Goal: Task Accomplishment & Management: Use online tool/utility

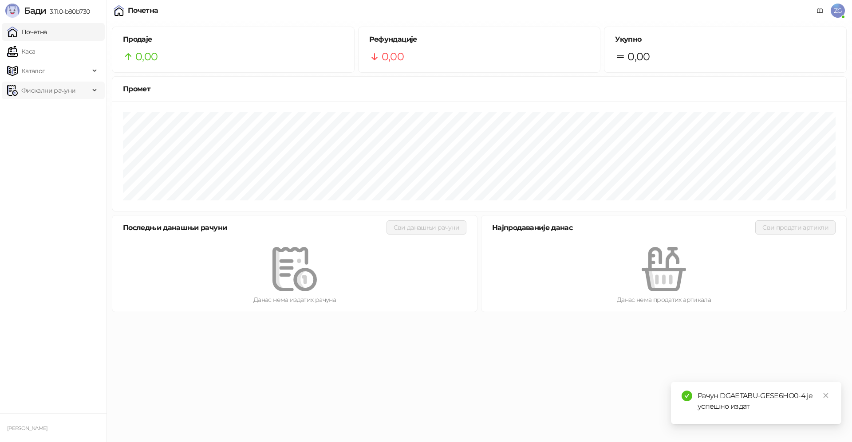
click at [39, 95] on span "Фискални рачуни" at bounding box center [48, 91] width 54 height 18
click at [50, 110] on link "Издати рачуни" at bounding box center [40, 110] width 59 height 18
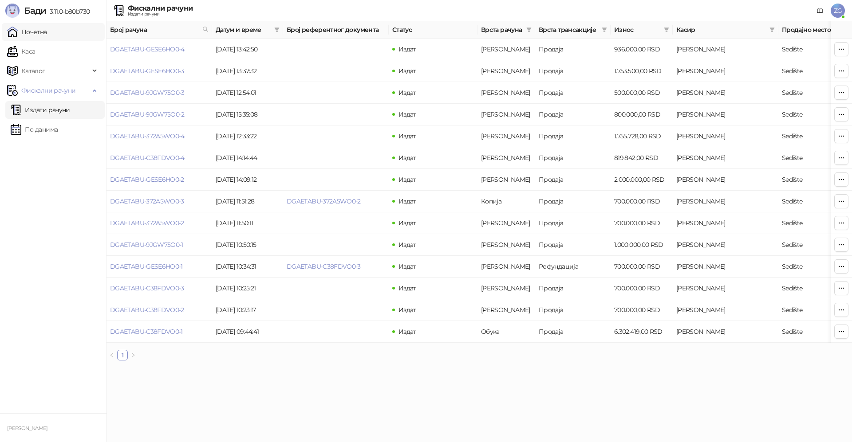
click at [47, 32] on link "Почетна" at bounding box center [27, 32] width 40 height 18
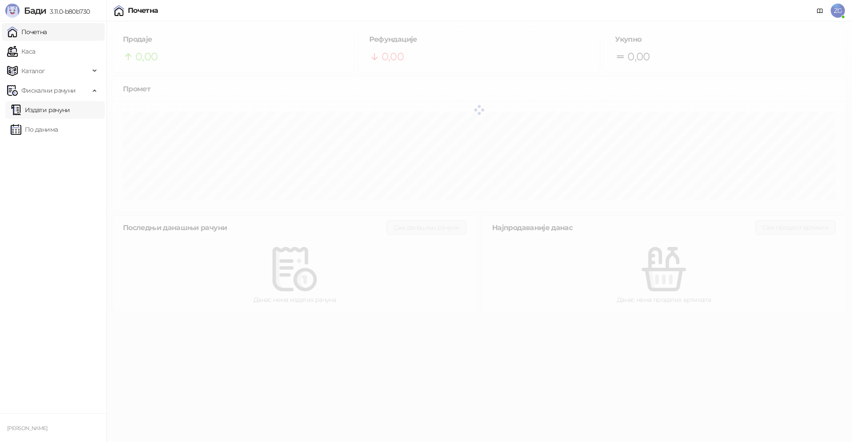
click at [59, 114] on link "Издати рачуни" at bounding box center [40, 110] width 59 height 18
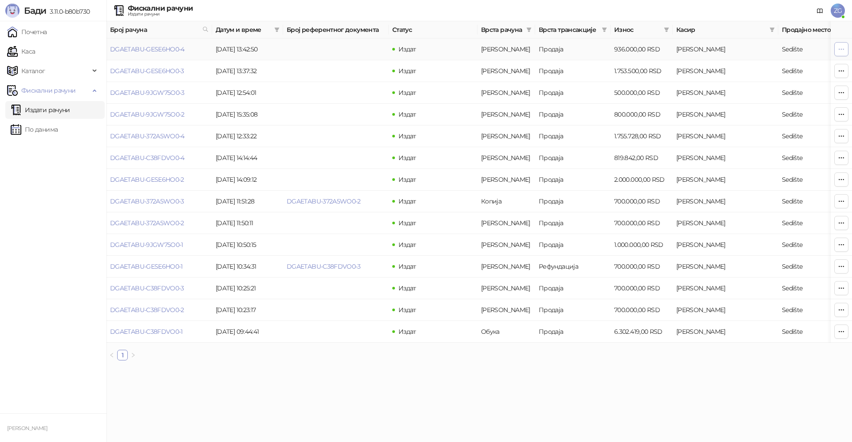
click at [840, 47] on icon "button" at bounding box center [841, 49] width 7 height 7
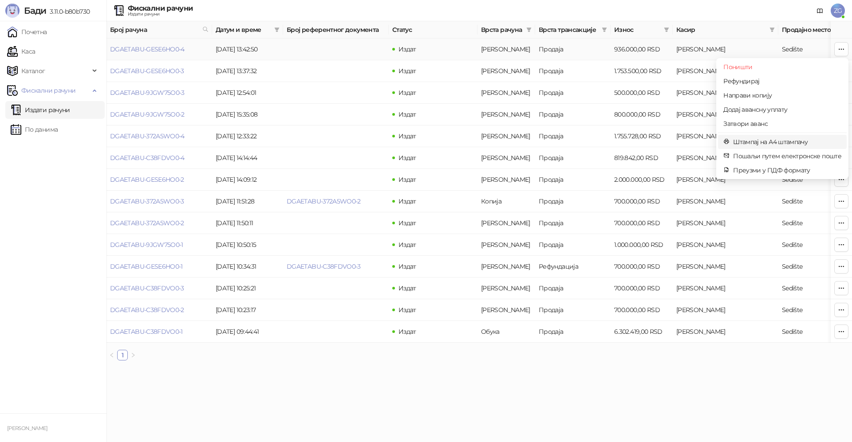
drag, startPoint x: 791, startPoint y: 145, endPoint x: 754, endPoint y: 150, distance: 37.7
click at [791, 144] on span "Штампај на А4 штампачу" at bounding box center [787, 142] width 108 height 10
